Goal: Communication & Community: Ask a question

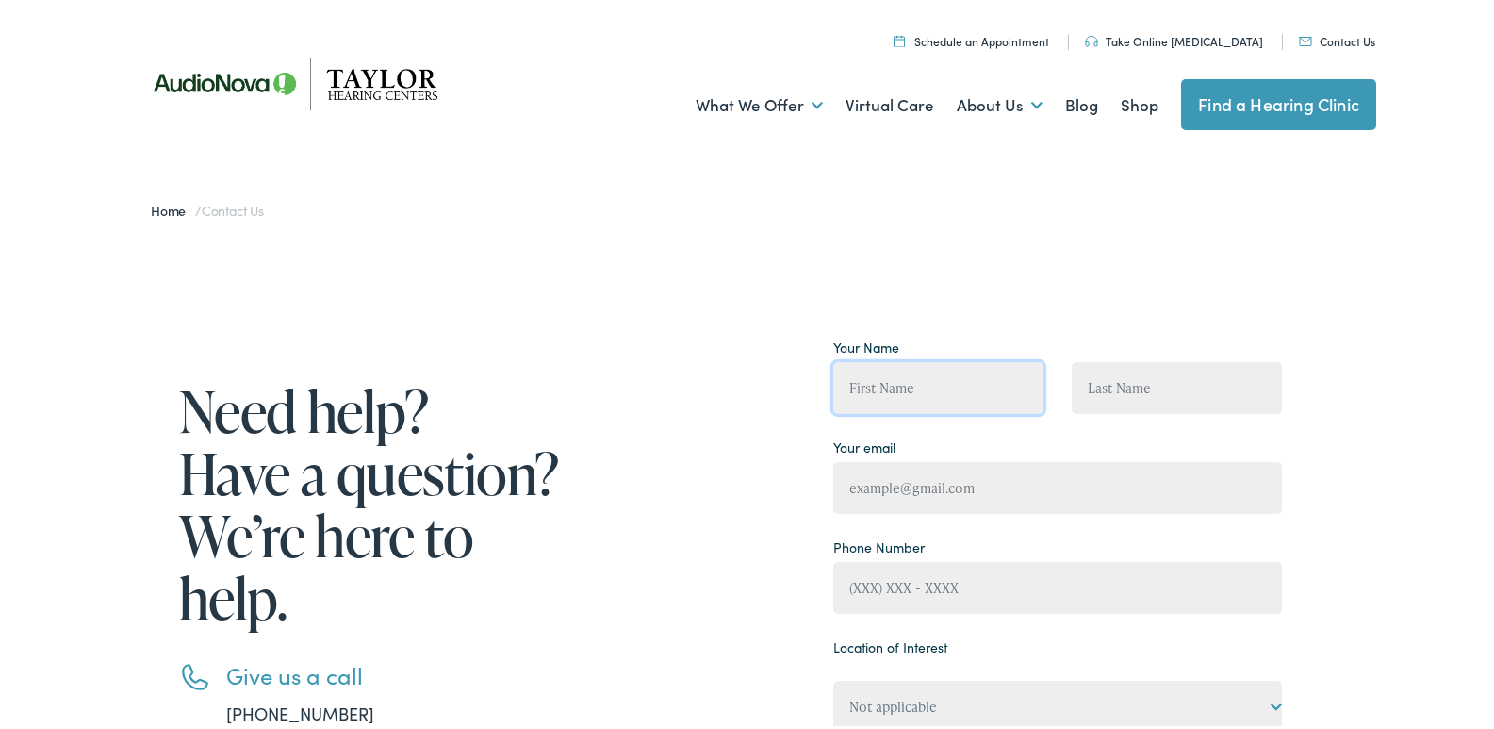
click at [973, 408] on input "Contact form" at bounding box center [938, 384] width 210 height 52
type input "[PERSON_NAME]"
type input "[PERSON_NAME][EMAIL_ADDRESS][DOMAIN_NAME]"
type input "[PHONE_NUMBER]"
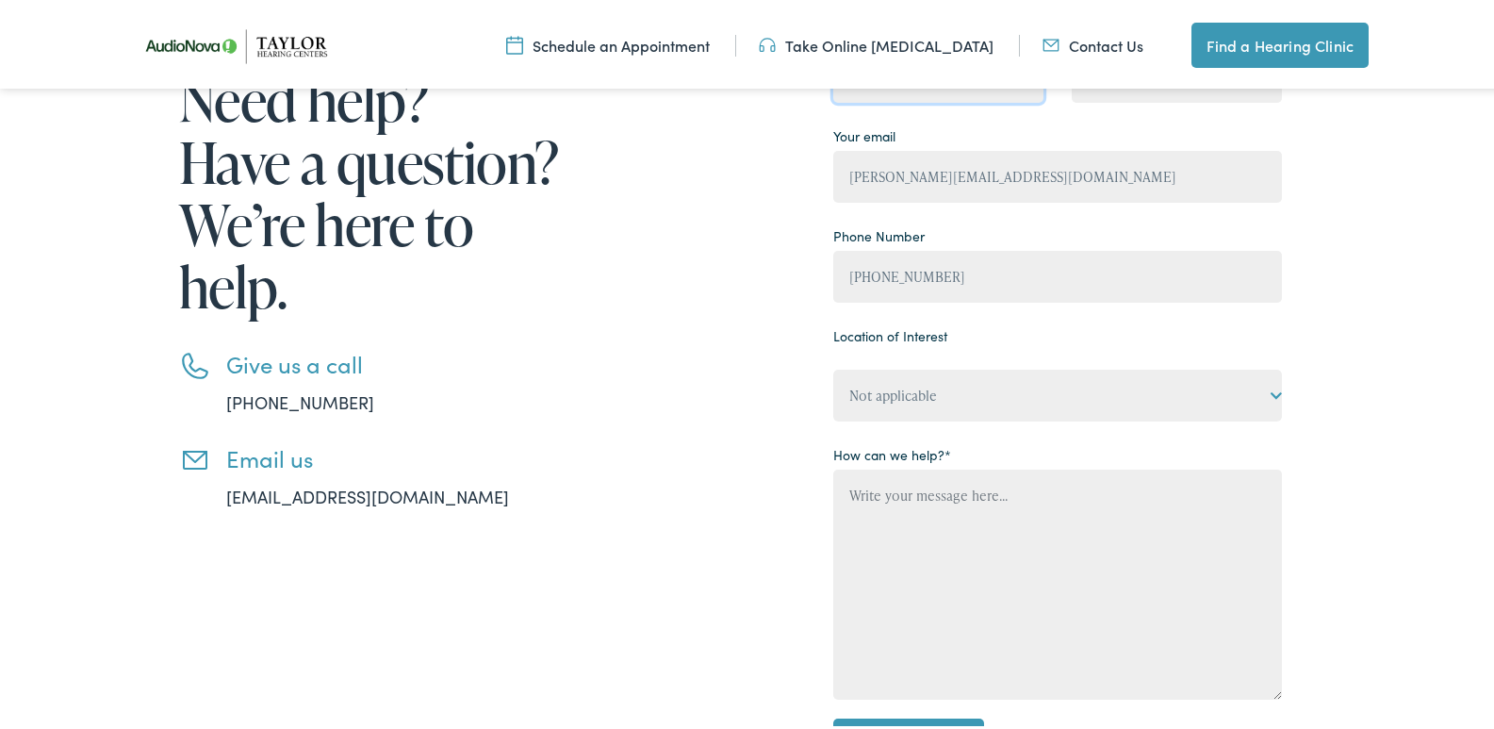
scroll to position [377, 0]
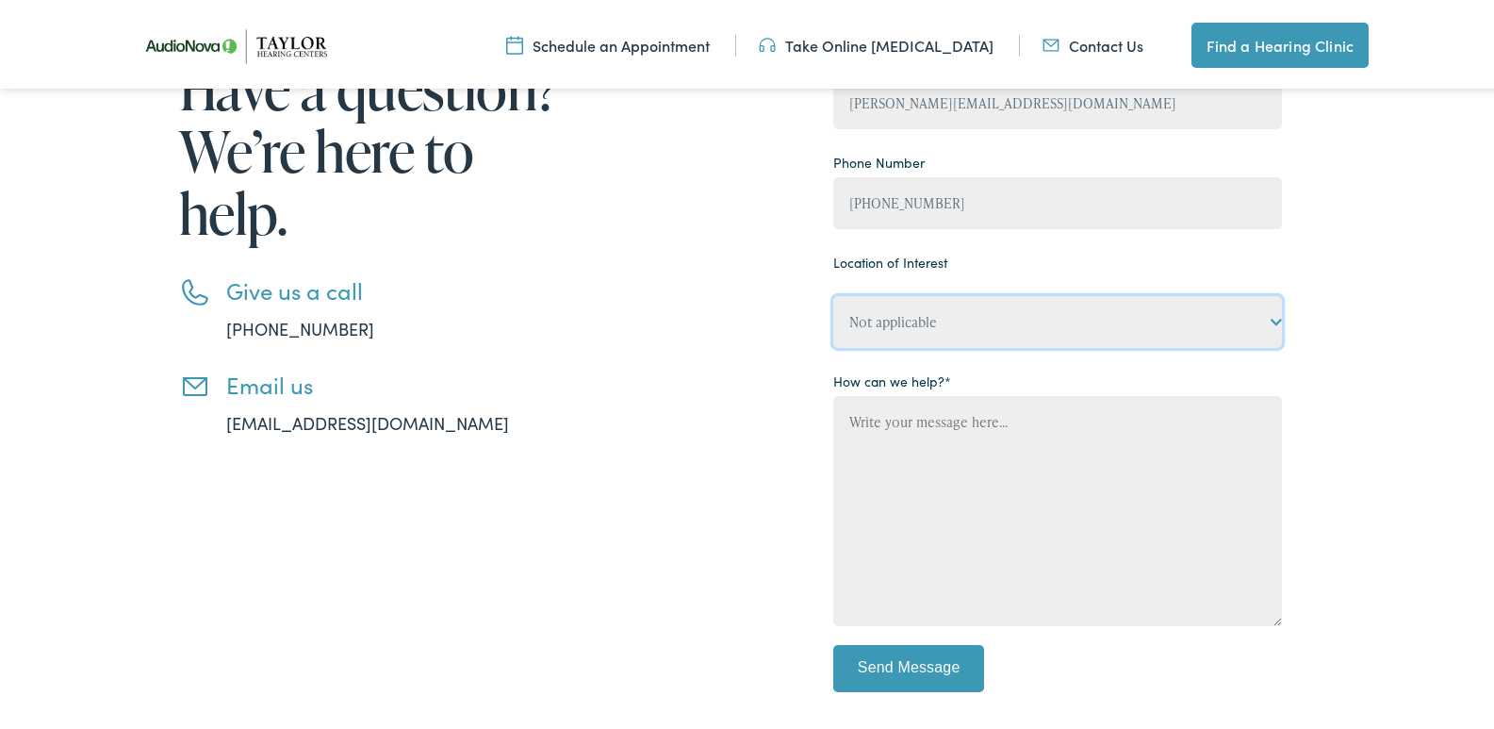
drag, startPoint x: 924, startPoint y: 320, endPoint x: 920, endPoint y: 341, distance: 21.1
click at [924, 320] on select "Not applicable [PERSON_NAME] Hearing Centers, [GEOGRAPHIC_DATA] [PERSON_NAME] H…" at bounding box center [1057, 318] width 449 height 52
select select "[PERSON_NAME] Hearing Centers, [GEOGRAPHIC_DATA]"
click at [833, 292] on select "Not applicable [PERSON_NAME] Hearing Centers, [GEOGRAPHIC_DATA] [PERSON_NAME] H…" at bounding box center [1057, 318] width 449 height 52
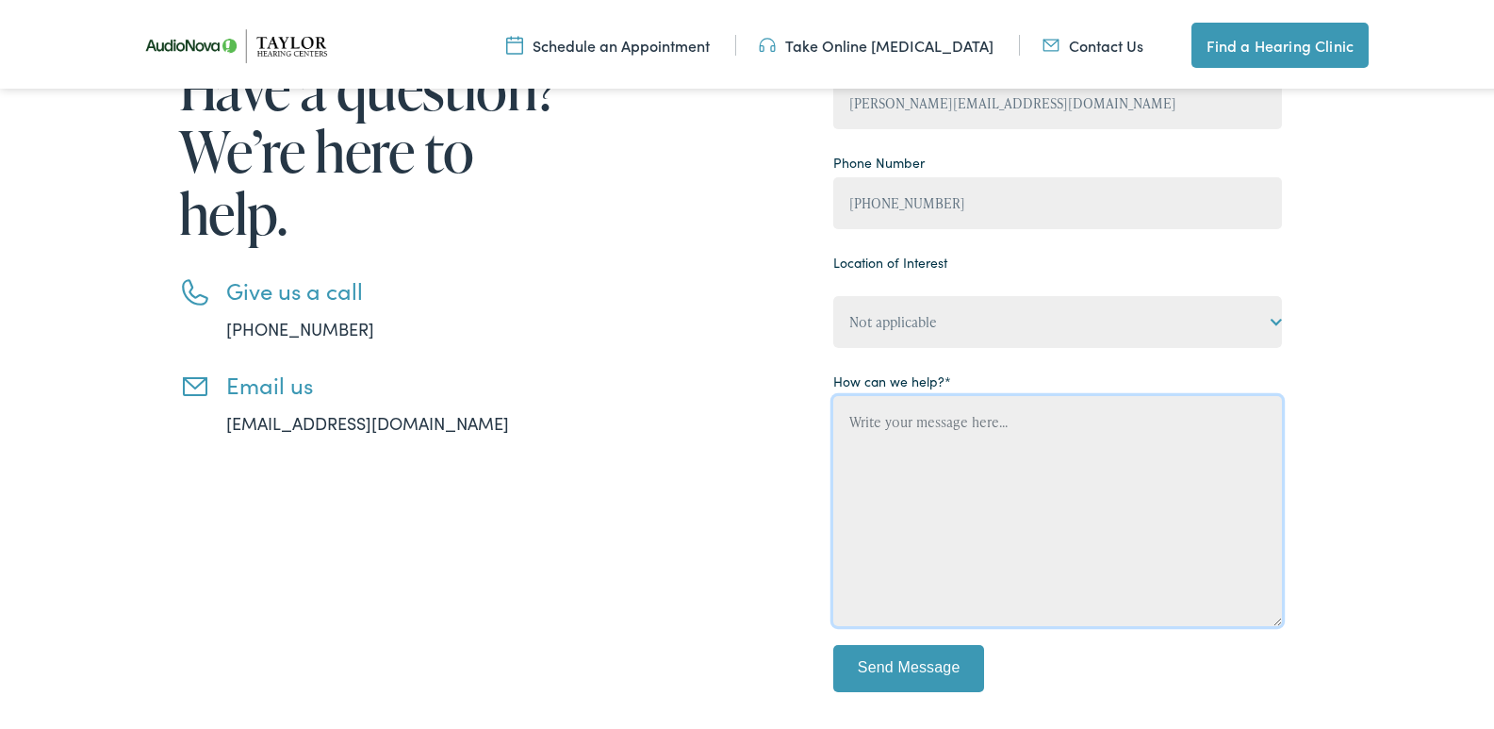
click at [948, 498] on textarea "Contact form" at bounding box center [1057, 507] width 449 height 230
paste textarea "I am local and would love an opportunity to provide you with a professional cle…"
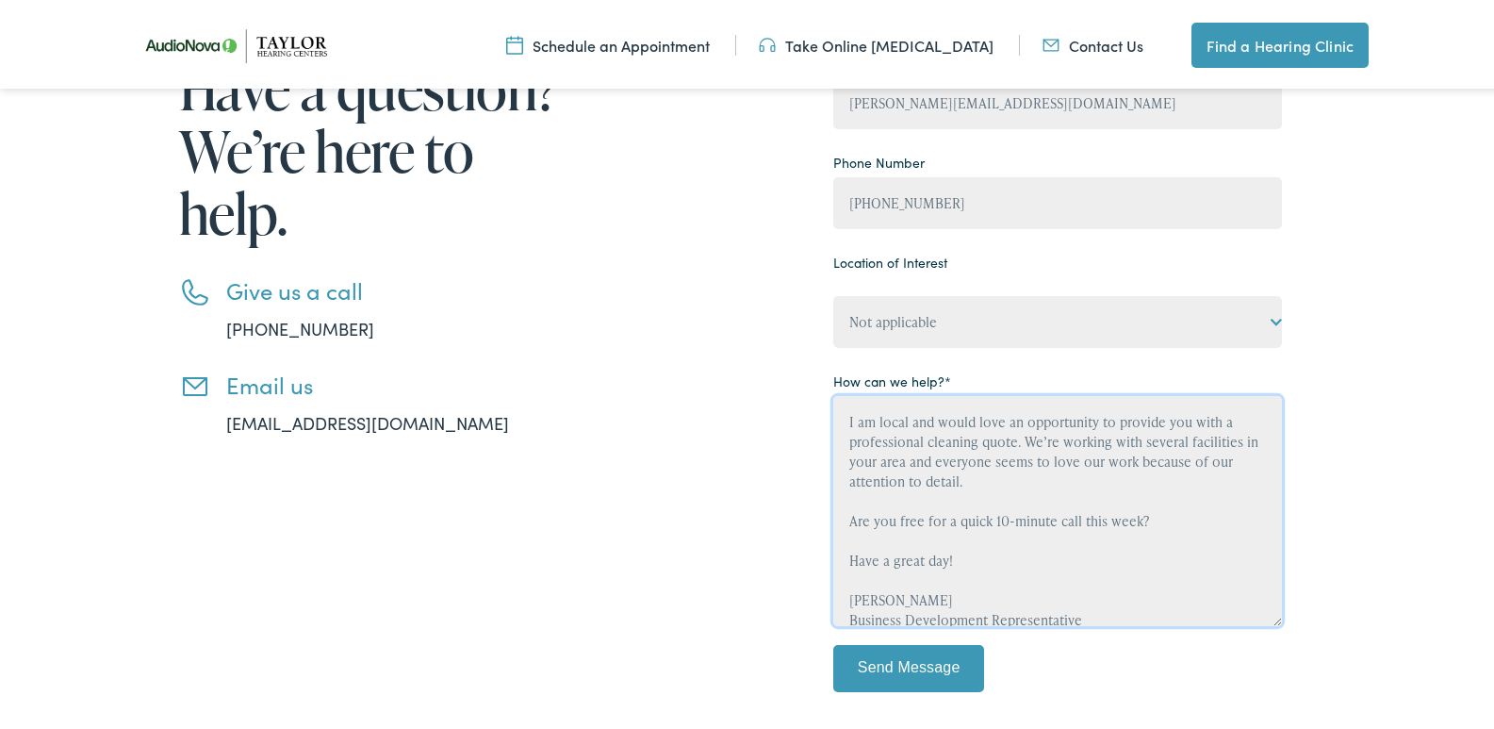
scroll to position [83, 0]
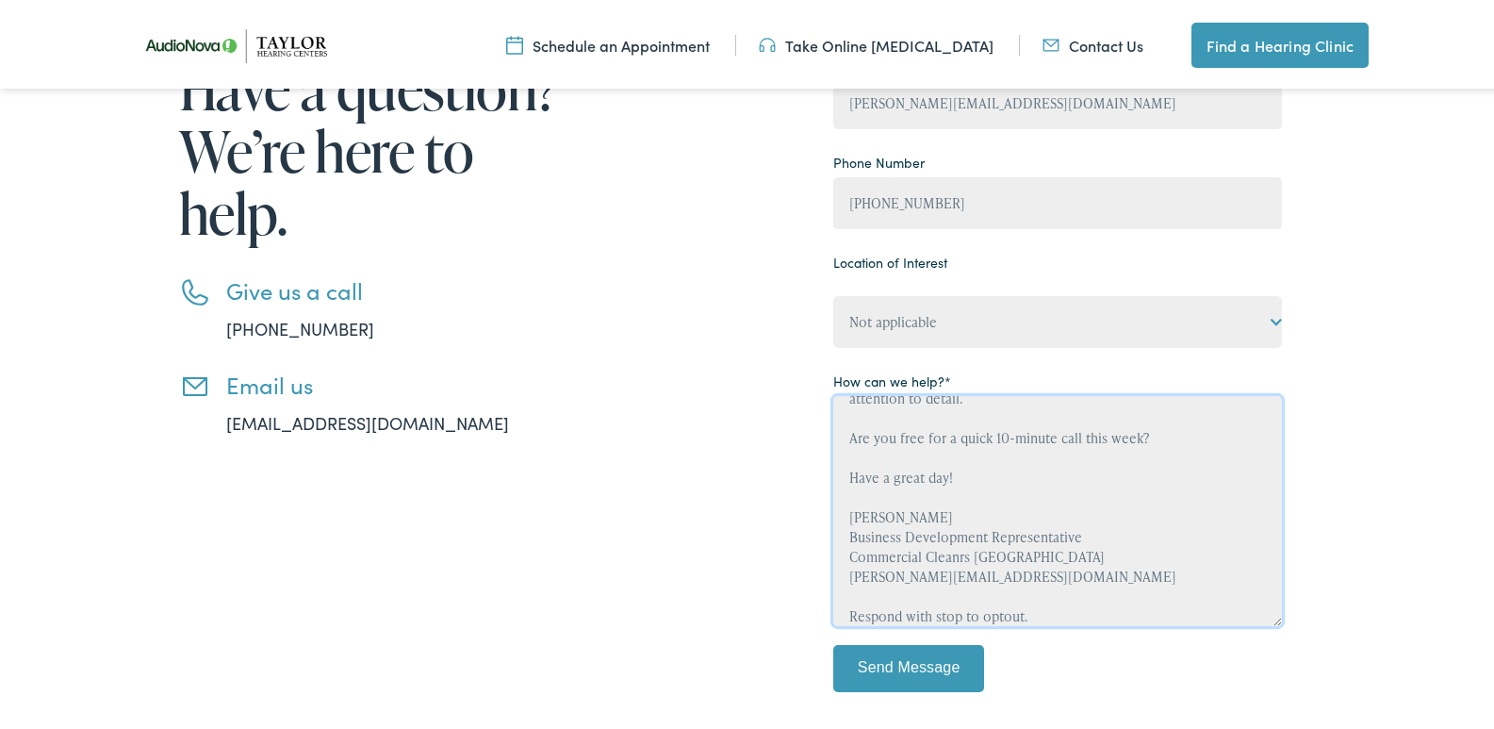
type textarea "I am local and would love an opportunity to provide you with a professional cle…"
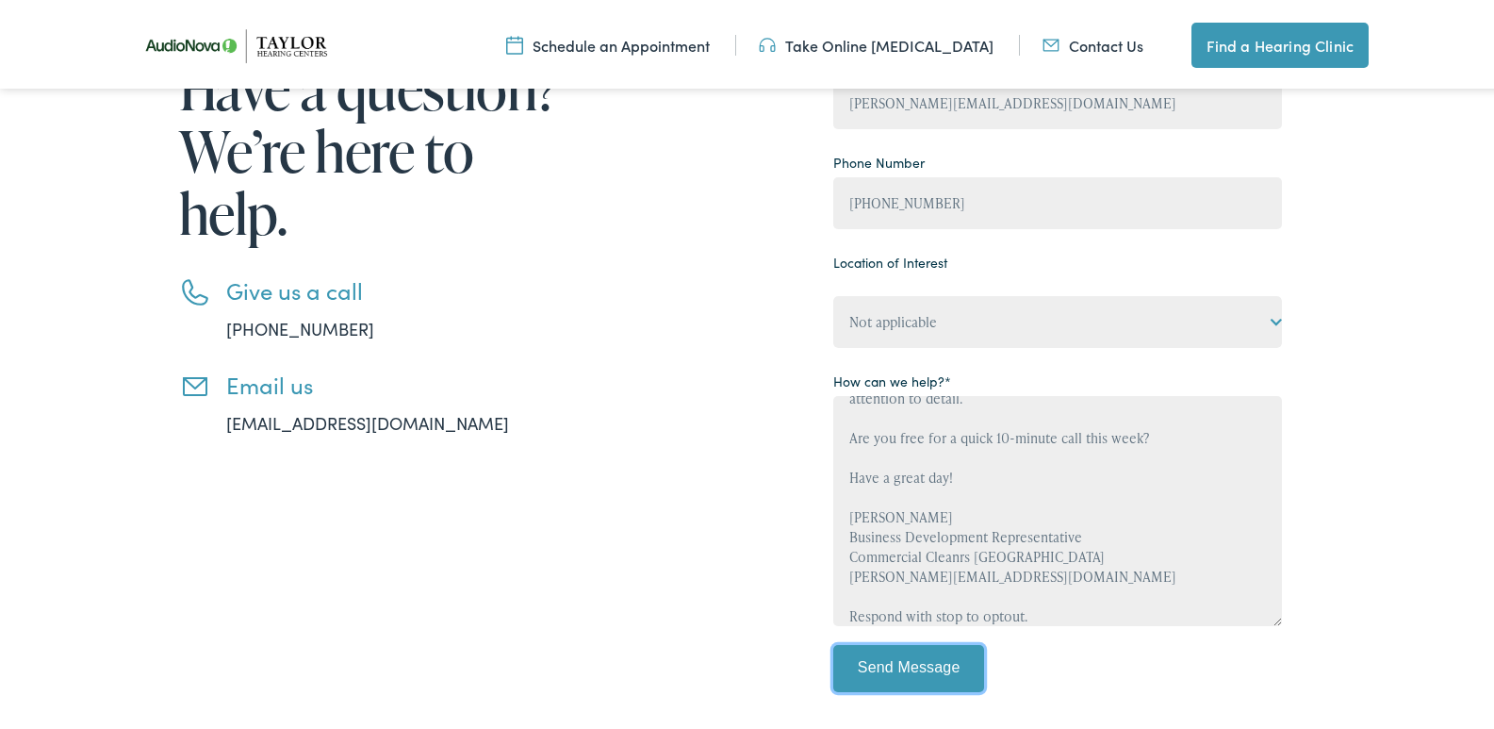
click at [937, 657] on input "Send Message" at bounding box center [908, 664] width 151 height 47
